Goal: Ask a question

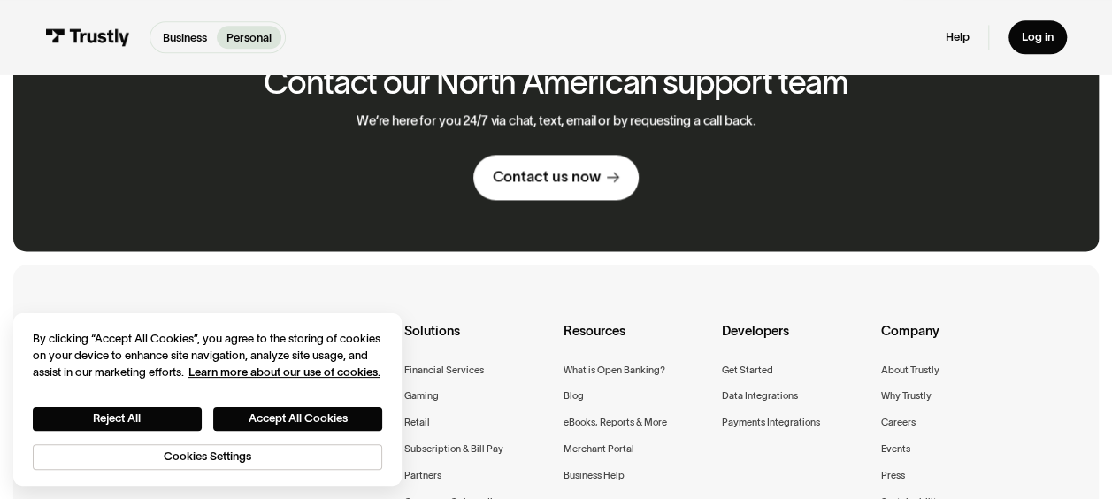
scroll to position [1113, 0]
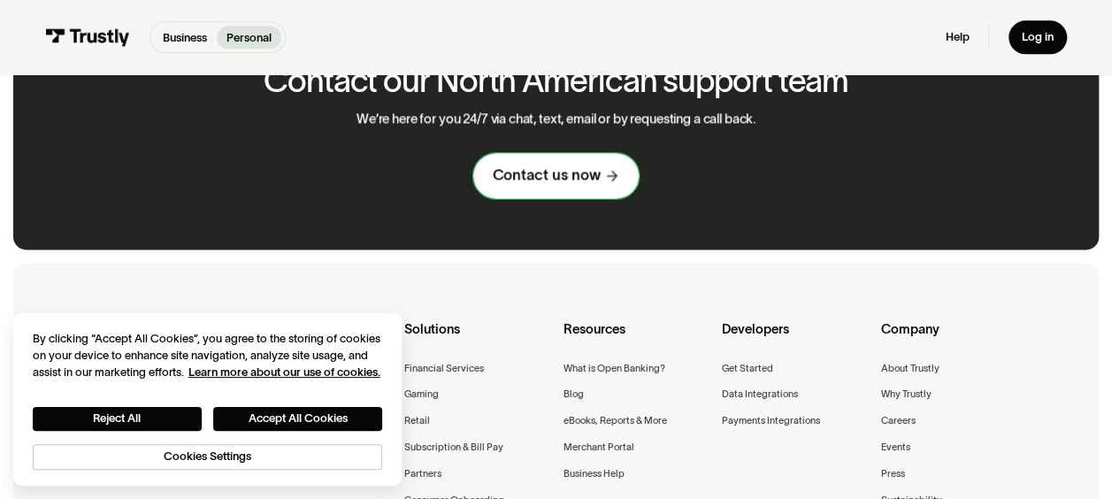
click at [601, 163] on link "Contact us now" at bounding box center [556, 175] width 166 height 45
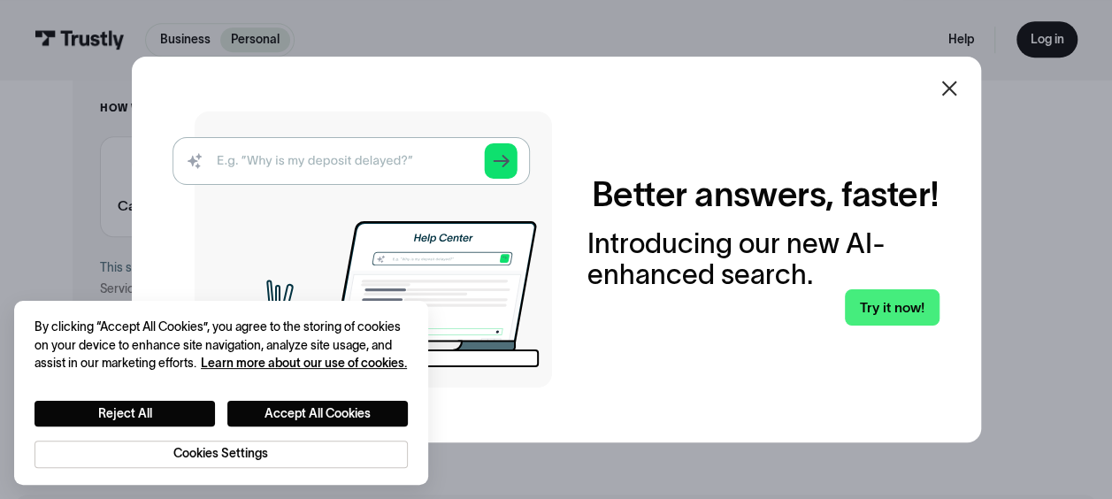
scroll to position [691, 0]
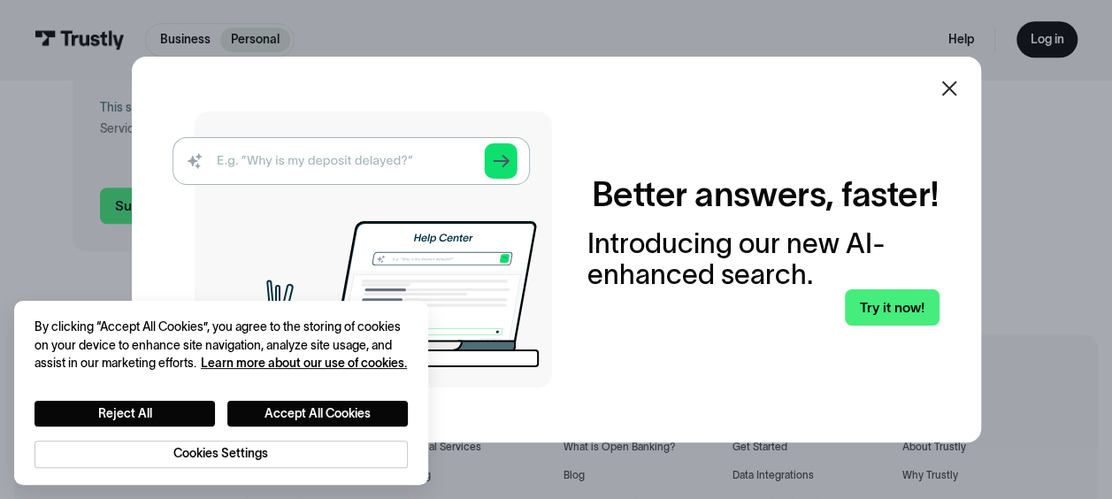
click at [955, 83] on icon at bounding box center [948, 88] width 21 height 21
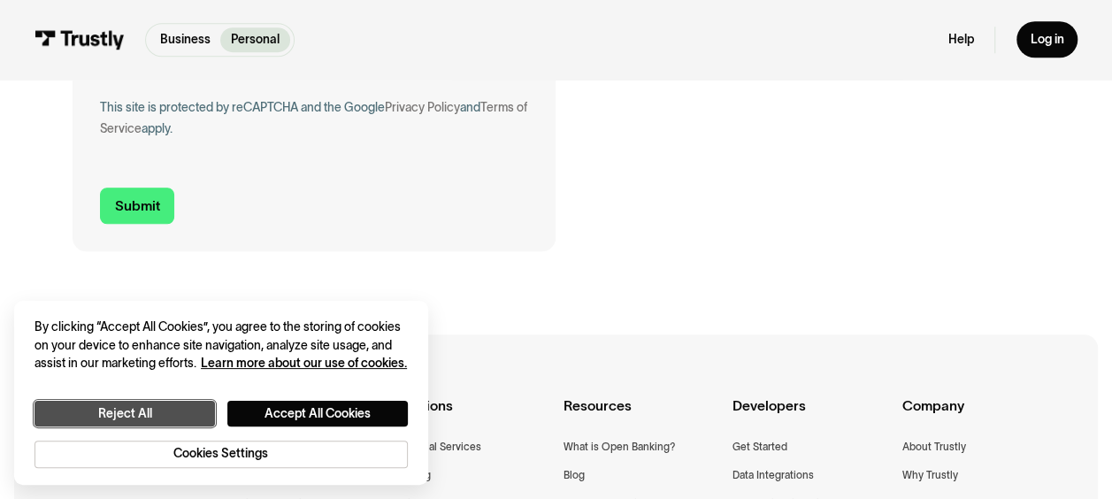
click at [156, 407] on button "Reject All" at bounding box center [124, 414] width 180 height 26
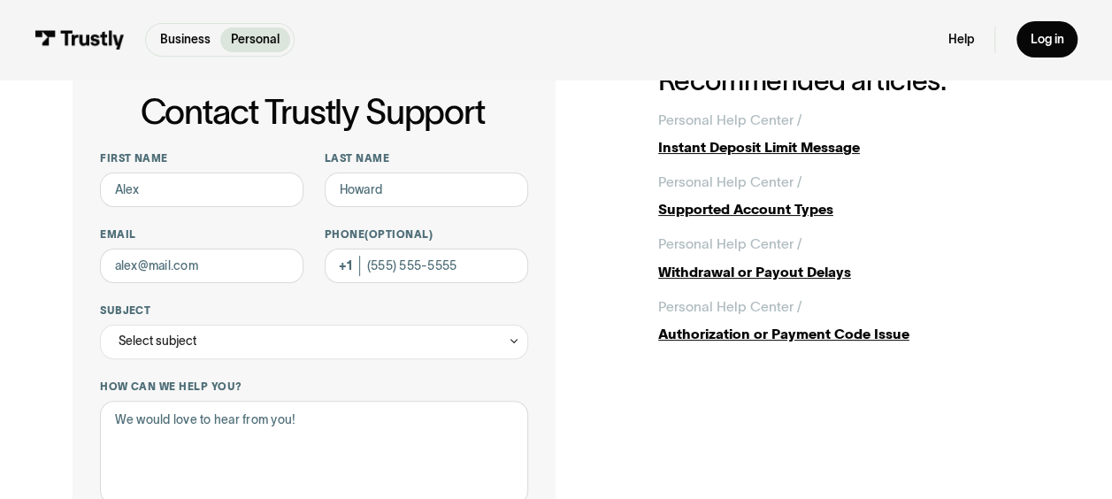
scroll to position [10, 0]
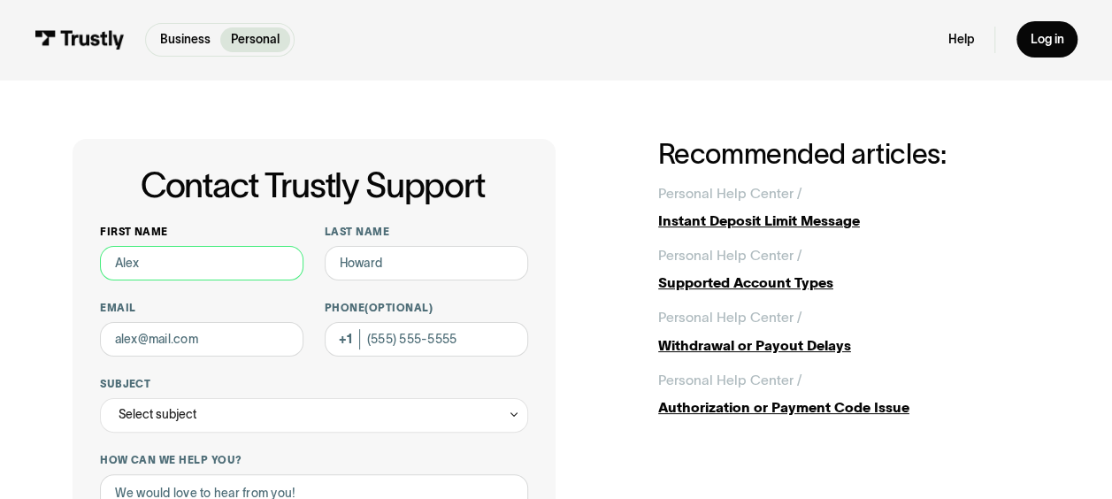
click at [141, 267] on input "First name" at bounding box center [201, 263] width 203 height 34
click at [176, 254] on input "First name" at bounding box center [201, 263] width 203 height 34
type input "[PERSON_NAME]"
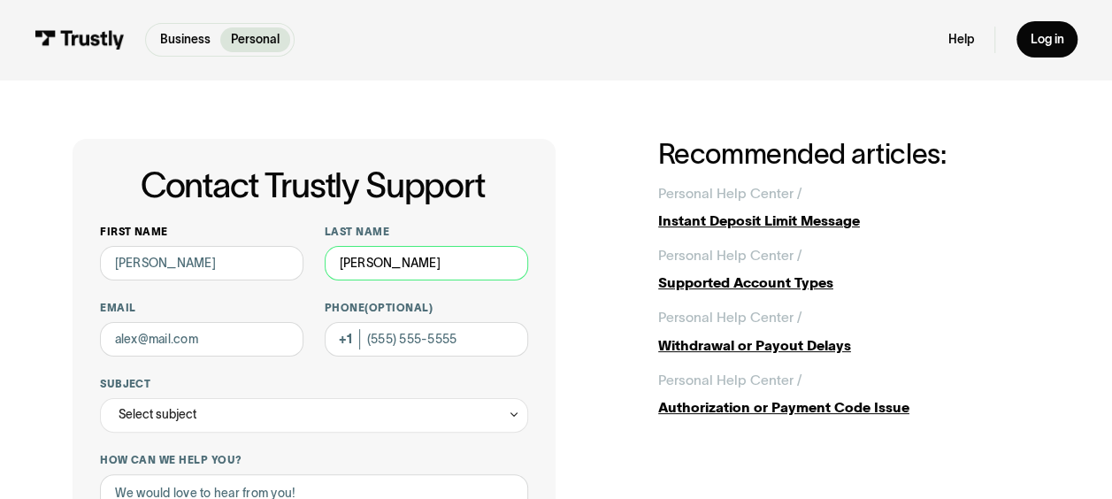
type input "[EMAIL_ADDRESS][DOMAIN_NAME]"
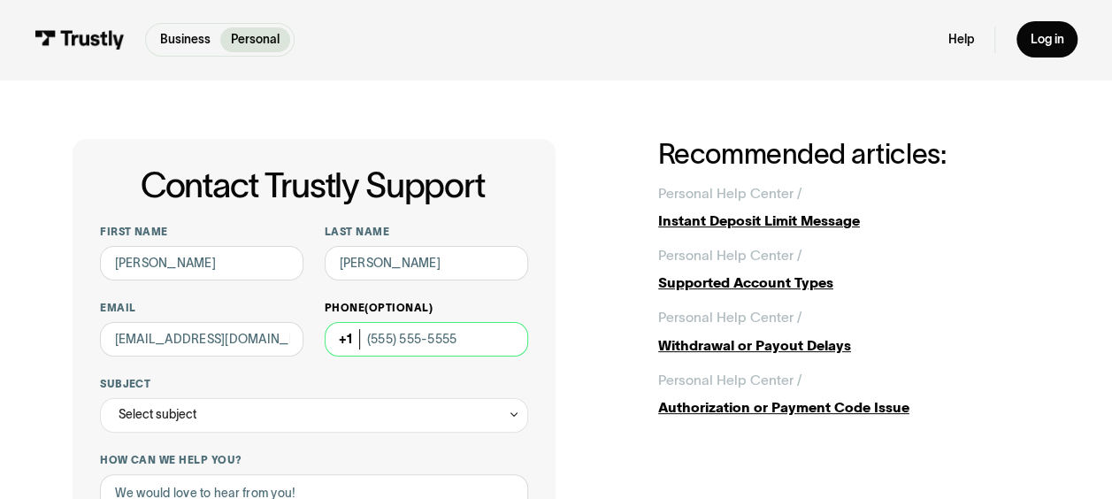
click at [474, 322] on input "Phone (Optional)" at bounding box center [426, 339] width 203 height 34
type input "[PHONE_NUMBER]"
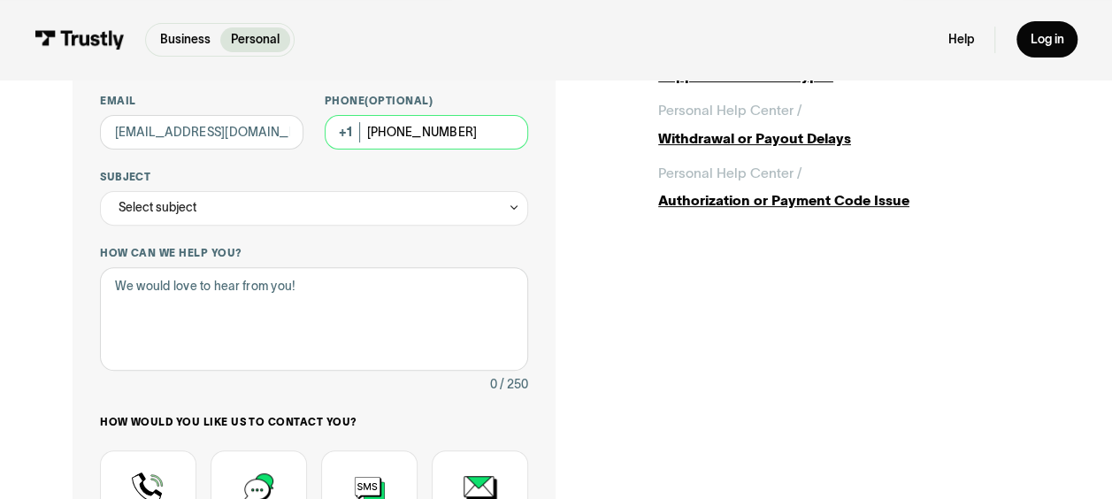
scroll to position [241, 0]
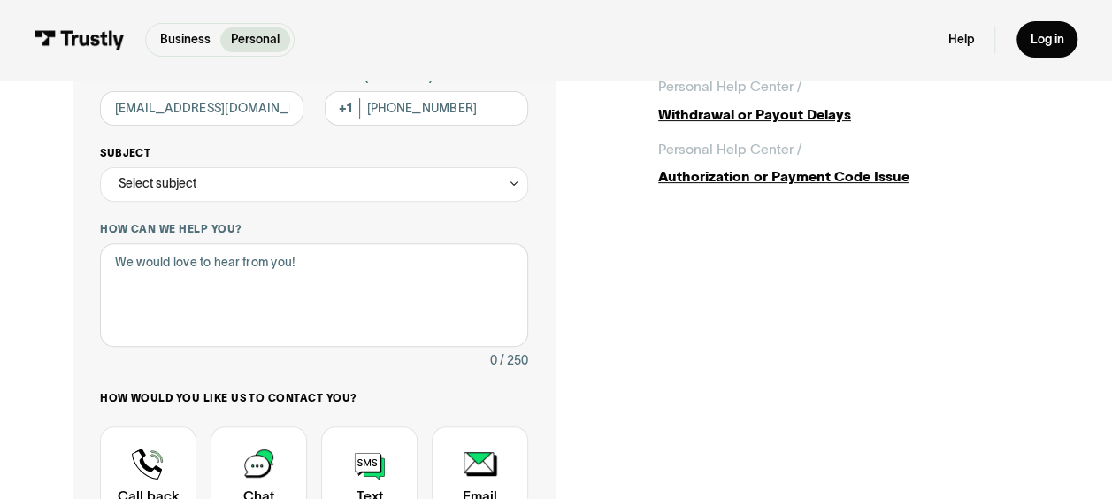
click at [250, 196] on div "Select subject" at bounding box center [314, 184] width 428 height 34
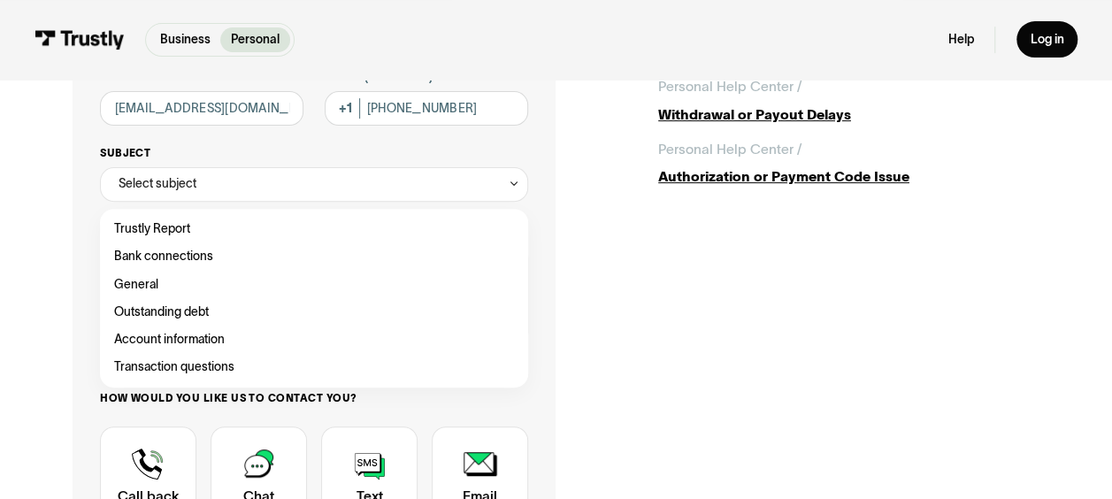
click at [250, 196] on div "Select subject" at bounding box center [314, 184] width 428 height 34
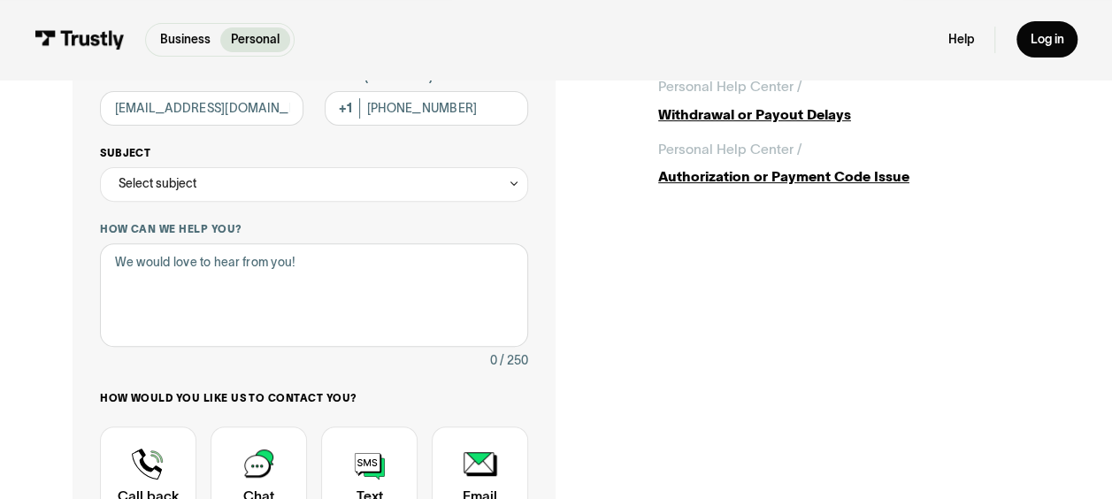
drag, startPoint x: 250, startPoint y: 196, endPoint x: 240, endPoint y: 196, distance: 10.6
click at [240, 196] on div "Select subject" at bounding box center [314, 184] width 428 height 34
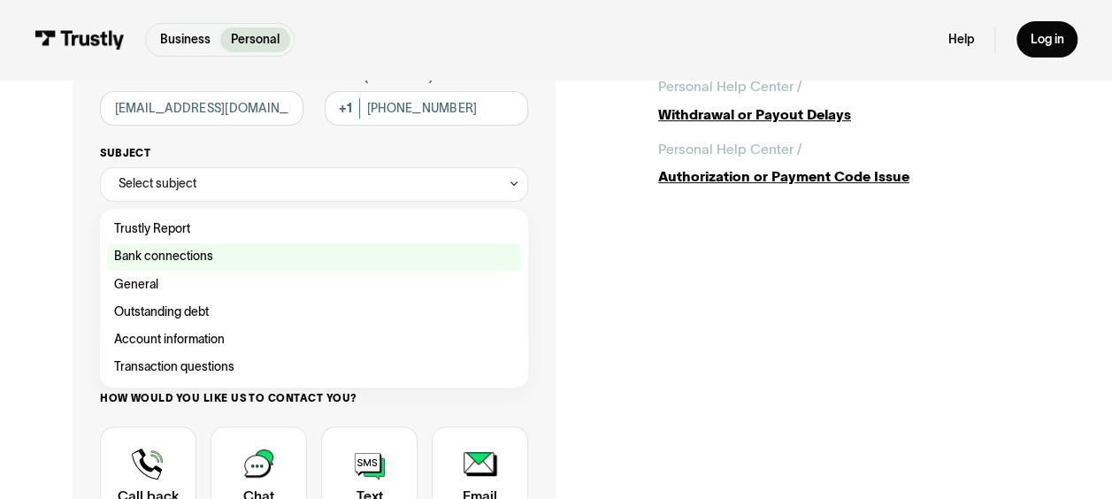
click at [202, 248] on div "Contact Trustly Support" at bounding box center [314, 256] width 415 height 27
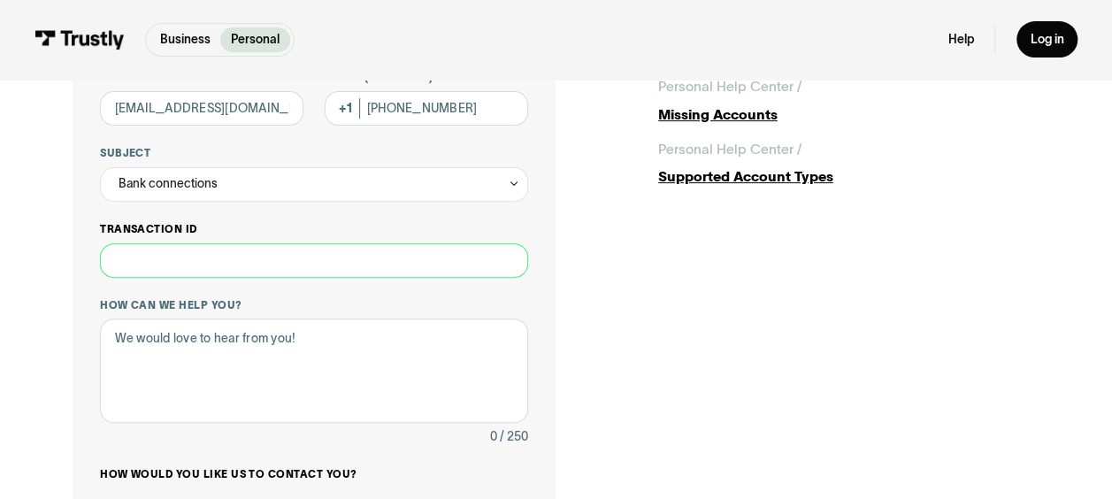
click at [277, 268] on input "Transaction ID" at bounding box center [314, 260] width 428 height 34
click at [367, 184] on div "Bank connections" at bounding box center [314, 184] width 428 height 34
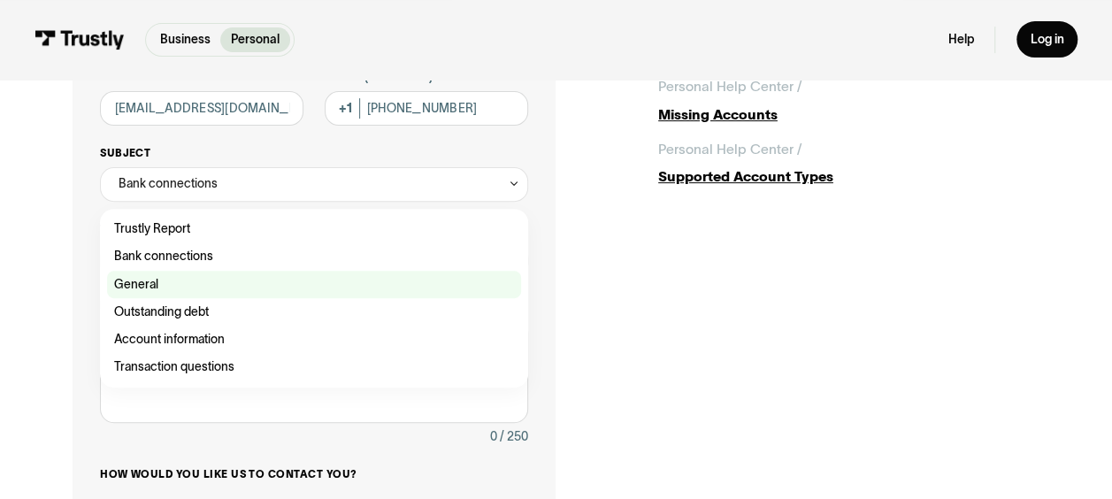
click at [295, 293] on div "Contact Trustly Support" at bounding box center [314, 284] width 415 height 27
type input "*******"
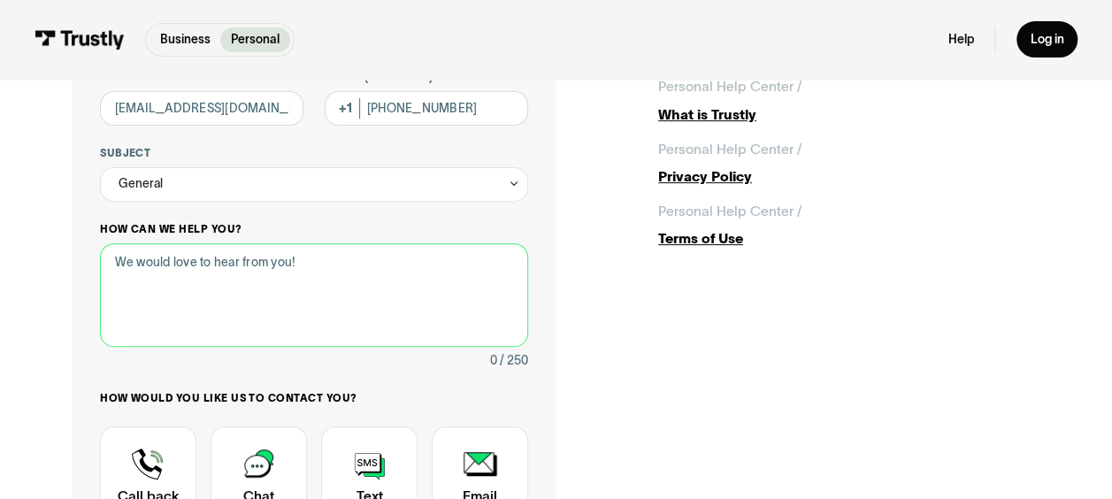
click at [292, 304] on textarea "How can we help you?" at bounding box center [314, 294] width 428 height 103
click at [414, 256] on textarea "I am trying to link my online banking account to G" at bounding box center [314, 294] width 428 height 103
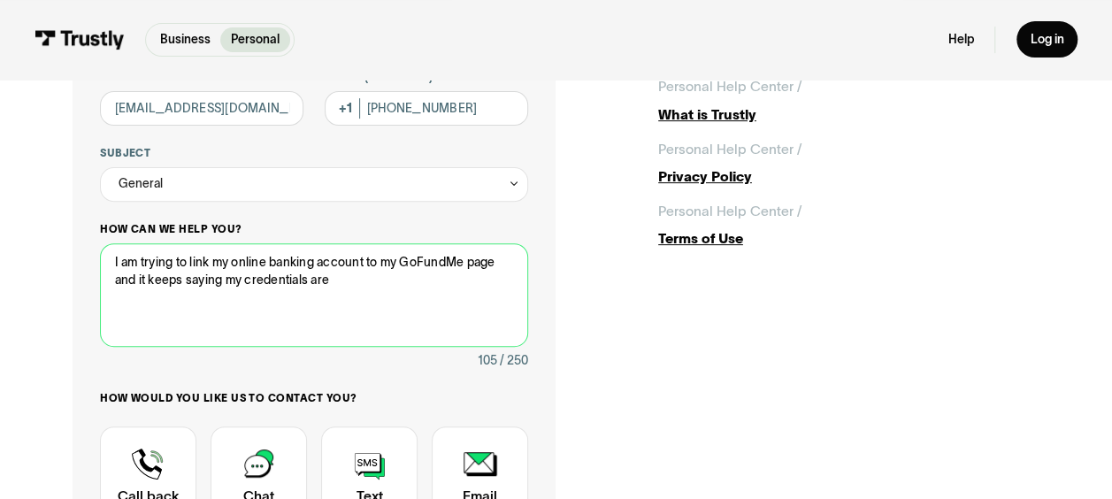
click at [351, 285] on textarea "I am trying to link my online banking account to my GoFundMe page and it keeps …" at bounding box center [314, 294] width 428 height 103
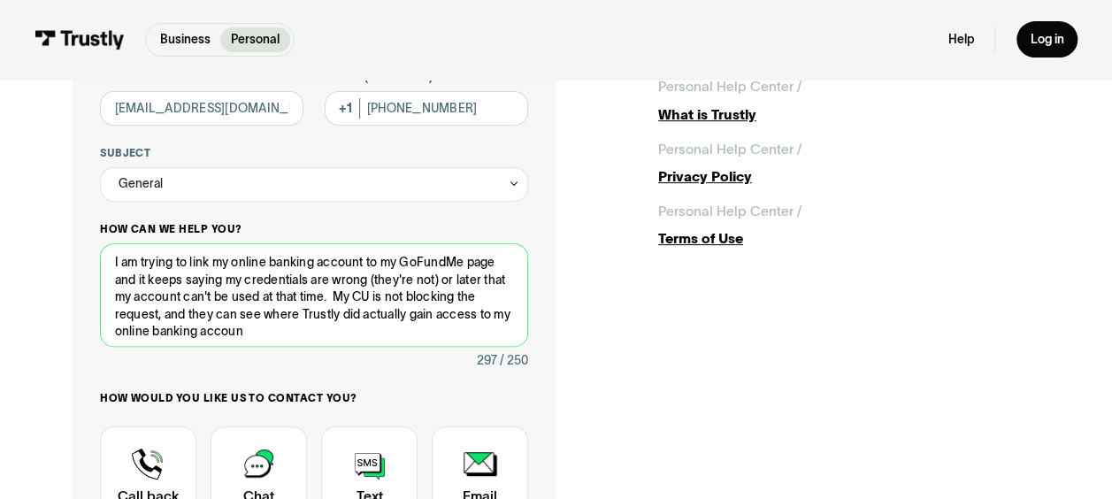
click at [358, 287] on textarea "I am trying to link my online banking account to my GoFundMe page and it keeps …" at bounding box center [314, 294] width 428 height 103
click at [295, 331] on textarea "I am trying to link my online banking account to my GoFundMe page and it keeps …" at bounding box center [314, 294] width 428 height 103
type textarea "I am trying to link my online banking account to my GoFundMe page and it keeps …"
